Goal: Information Seeking & Learning: Learn about a topic

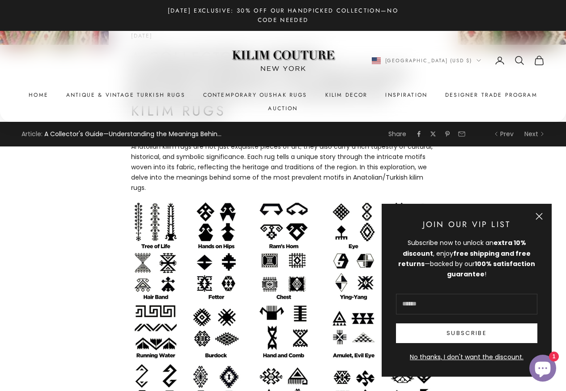
scroll to position [322, 0]
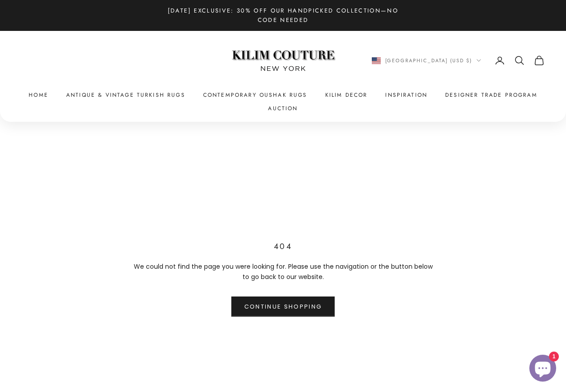
click at [539, 215] on div "404 We could not find the page you were looking for. Please use the navigation …" at bounding box center [283, 278] width 566 height 313
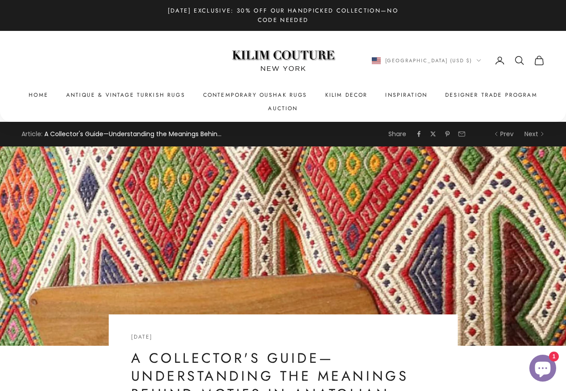
scroll to position [321, 0]
